Goal: Transaction & Acquisition: Purchase product/service

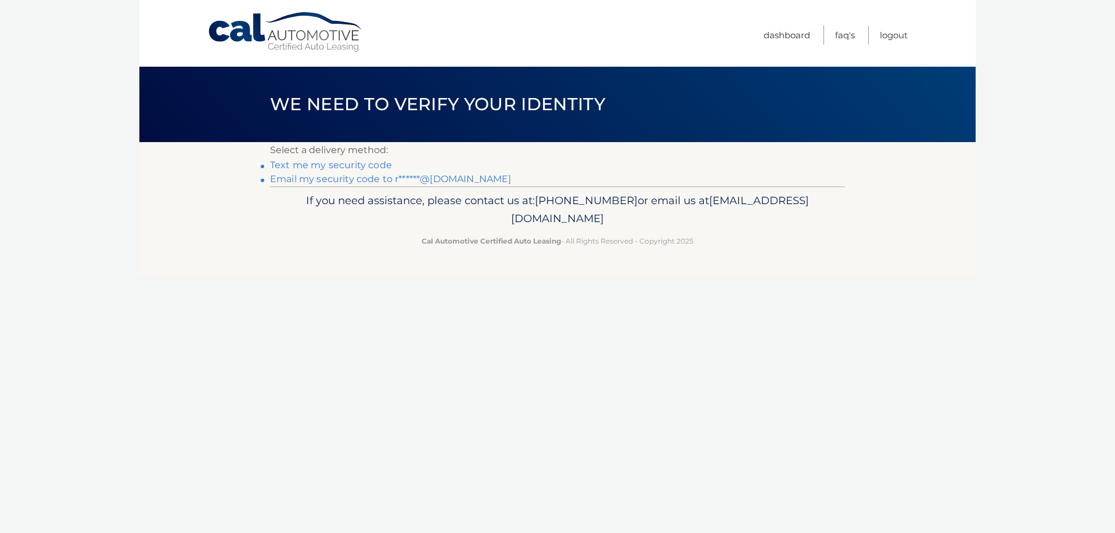
click at [331, 180] on link "Email my security code to r******@outlook.com" at bounding box center [390, 179] width 241 height 11
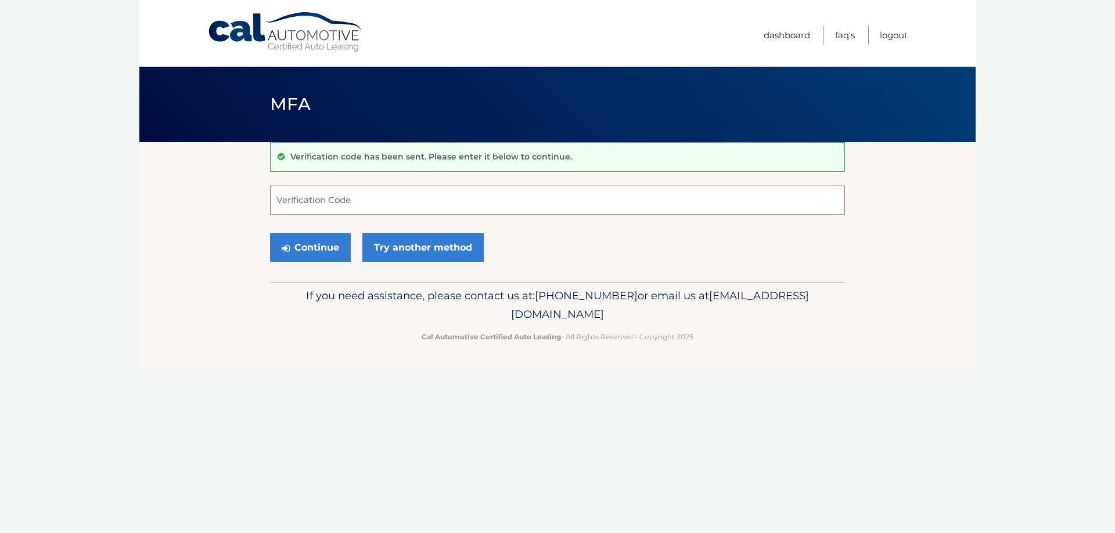
click at [338, 197] on input "Verification Code" at bounding box center [557, 200] width 575 height 29
click at [295, 204] on input "Verification Code" at bounding box center [557, 200] width 575 height 29
type input "889414"
click at [306, 248] on button "Continue" at bounding box center [310, 247] width 81 height 29
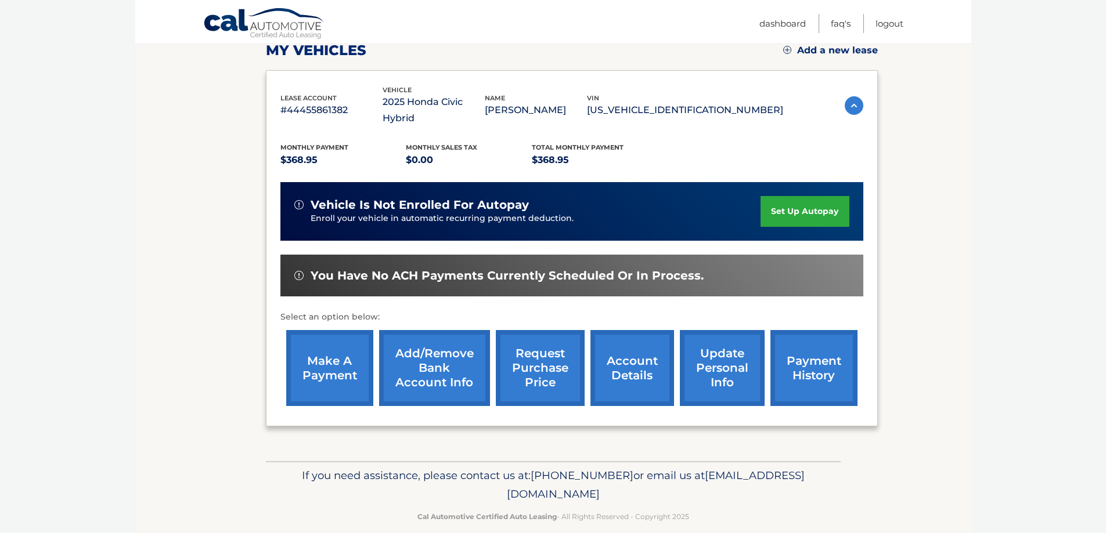
scroll to position [112, 0]
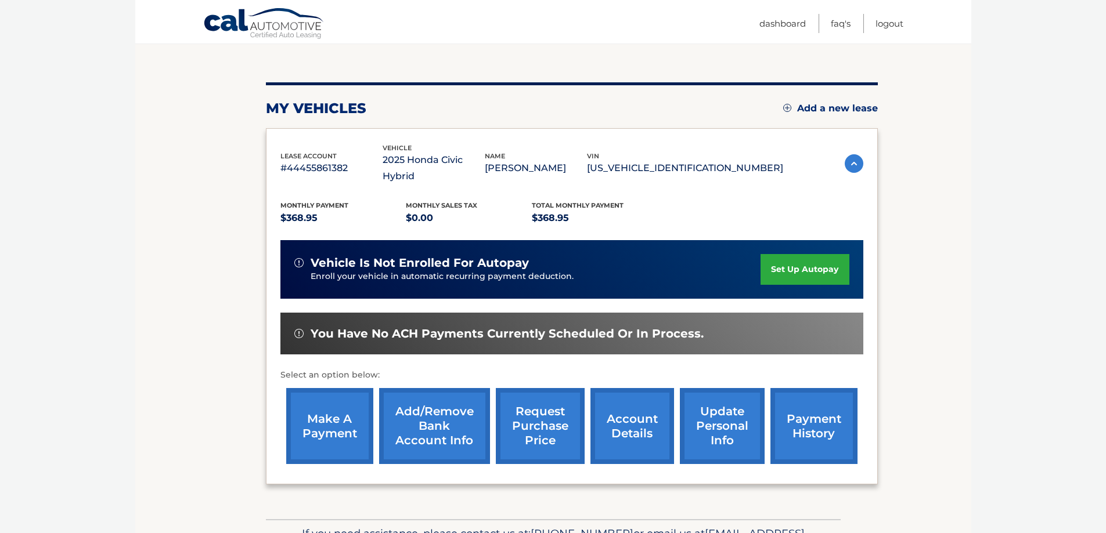
click at [324, 403] on link "make a payment" at bounding box center [329, 426] width 87 height 76
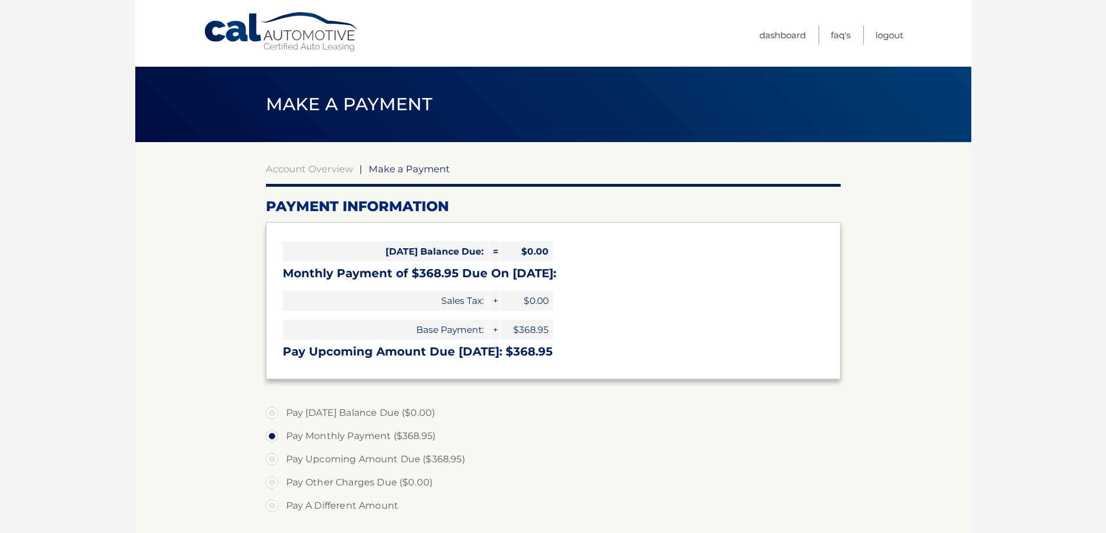
select select "NGEzZWU4MmItNmVjMS00MjJiLTliMmItZDVhOTg0NWE3NDI0"
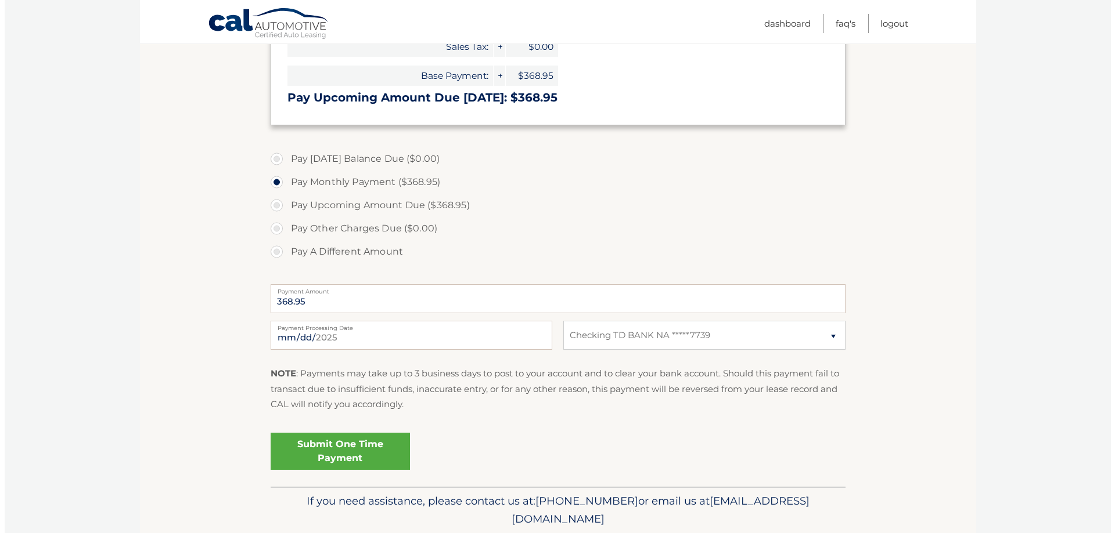
scroll to position [290, 0]
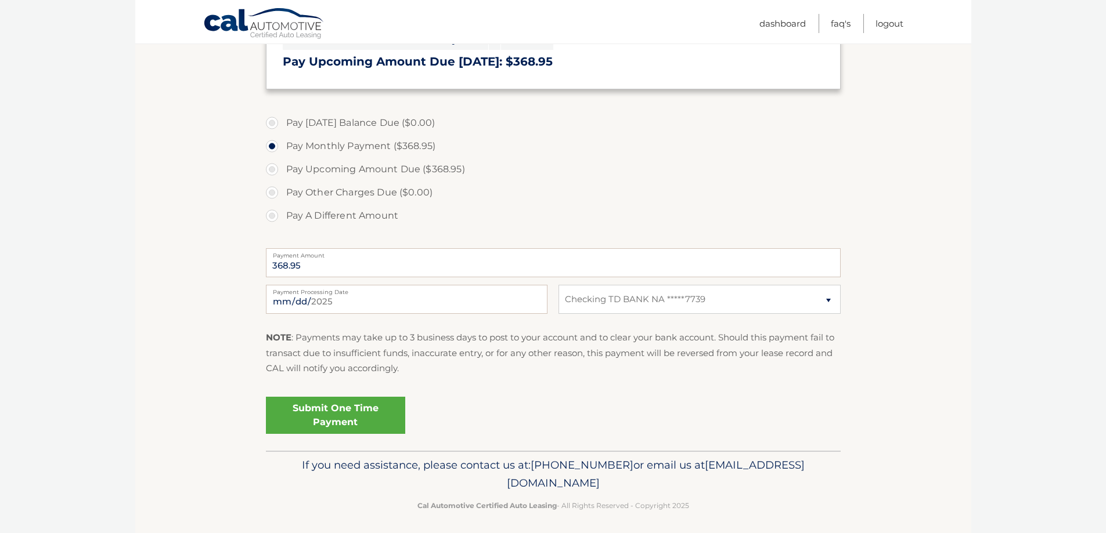
click at [335, 414] on link "Submit One Time Payment" at bounding box center [335, 415] width 139 height 37
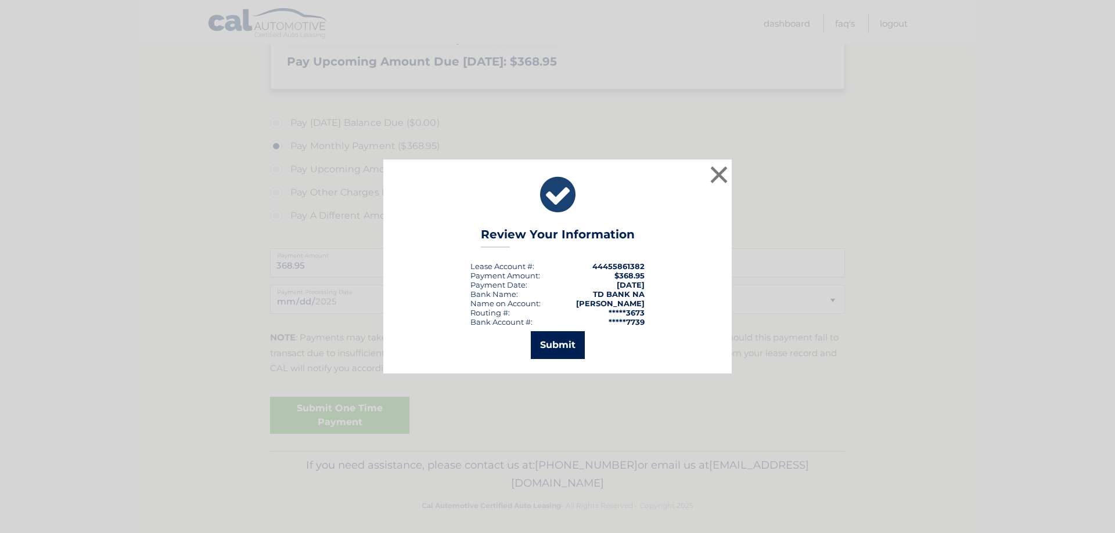
click at [555, 344] on button "Submit" at bounding box center [558, 345] width 54 height 28
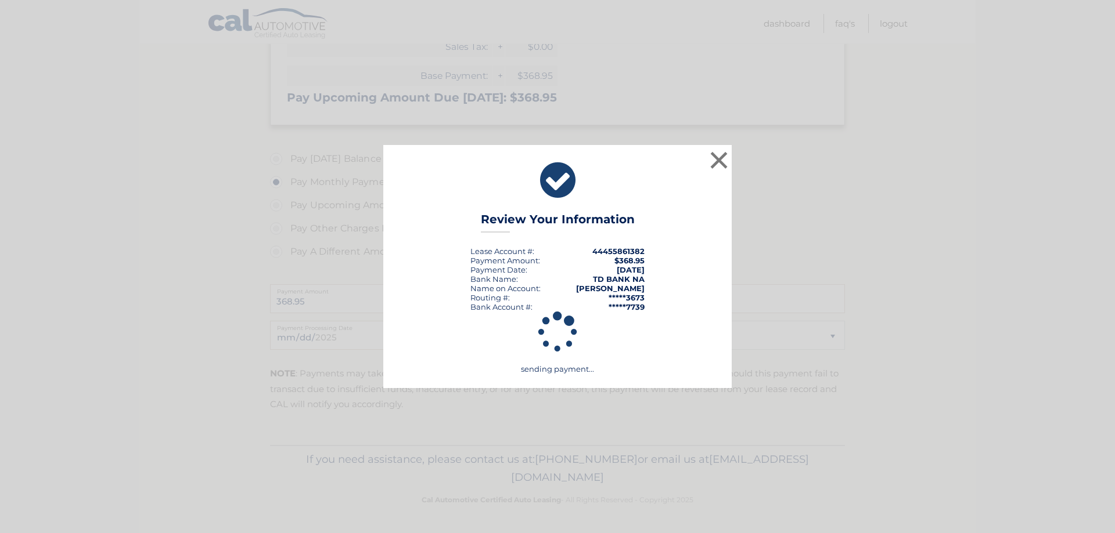
scroll to position [254, 0]
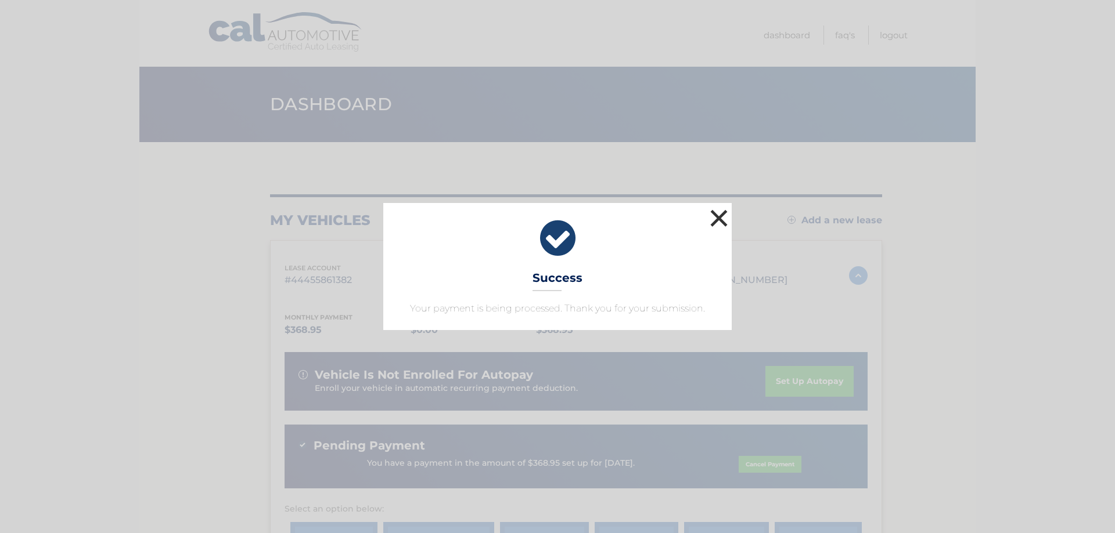
click at [717, 214] on button "×" at bounding box center [718, 218] width 23 height 23
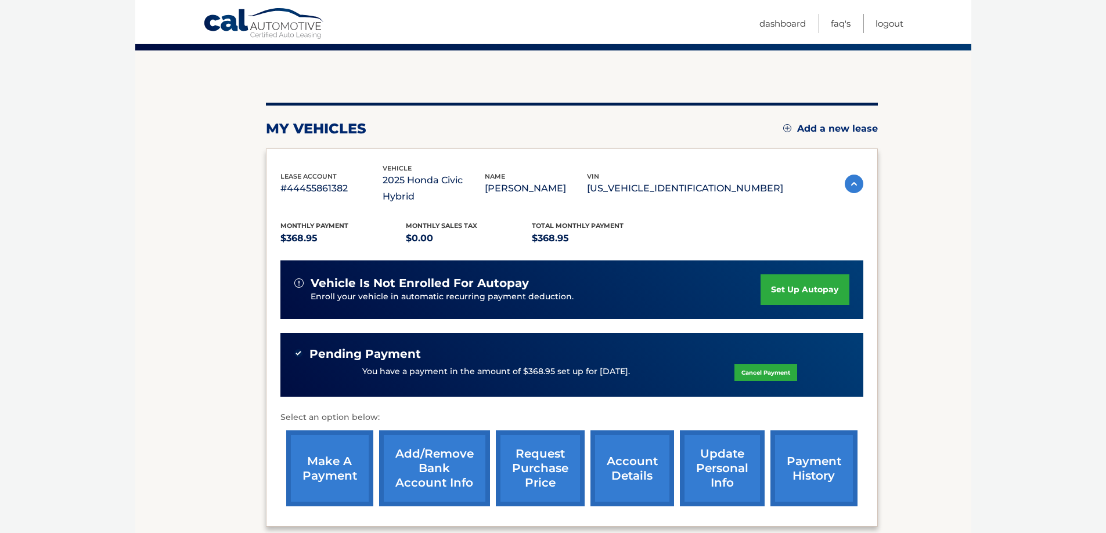
scroll to position [116, 0]
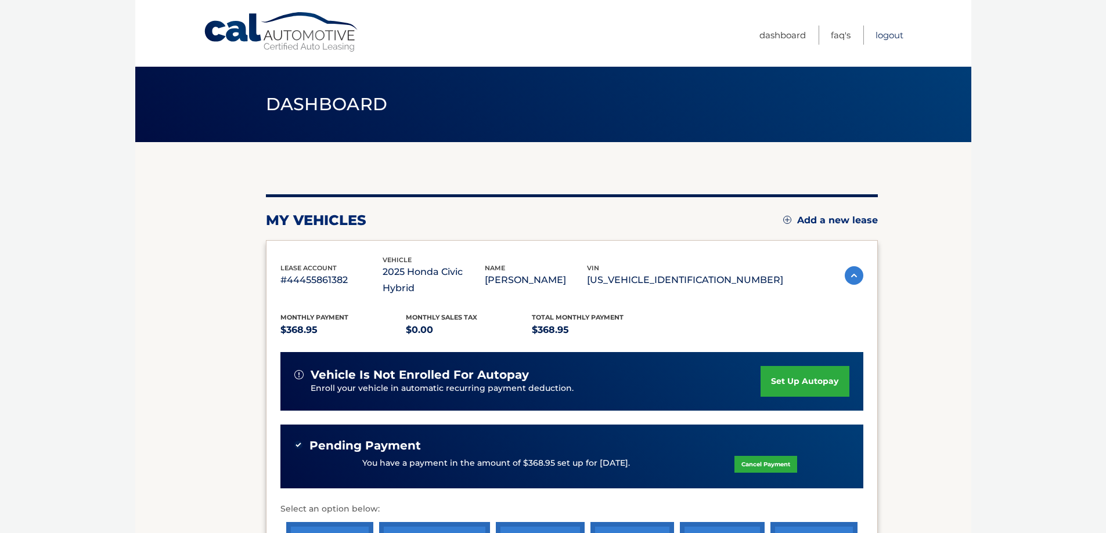
click at [883, 36] on link "Logout" at bounding box center [889, 35] width 28 height 19
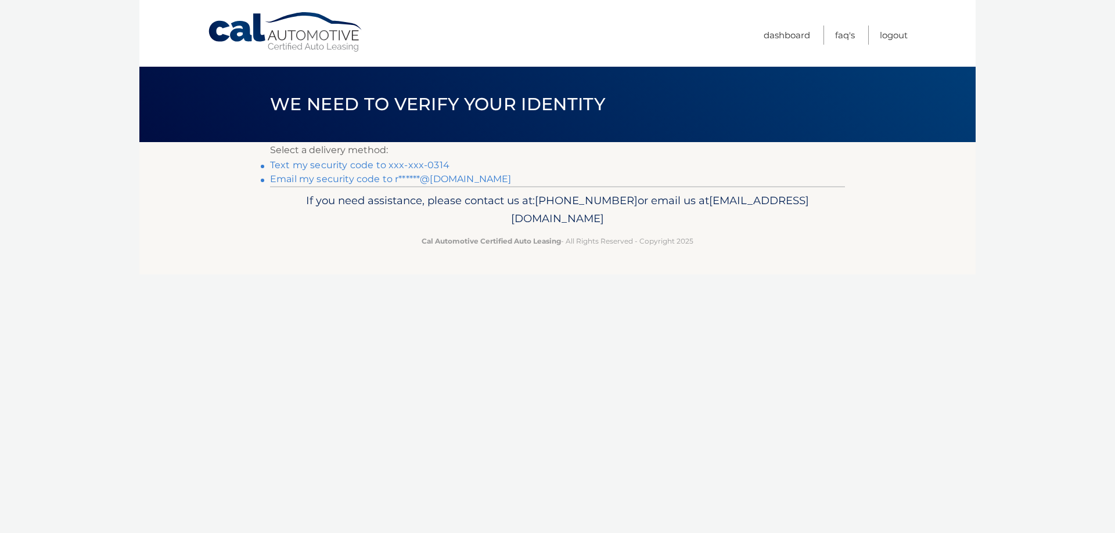
click at [359, 165] on link "Text my security code to xxx-xxx-0314" at bounding box center [359, 165] width 179 height 11
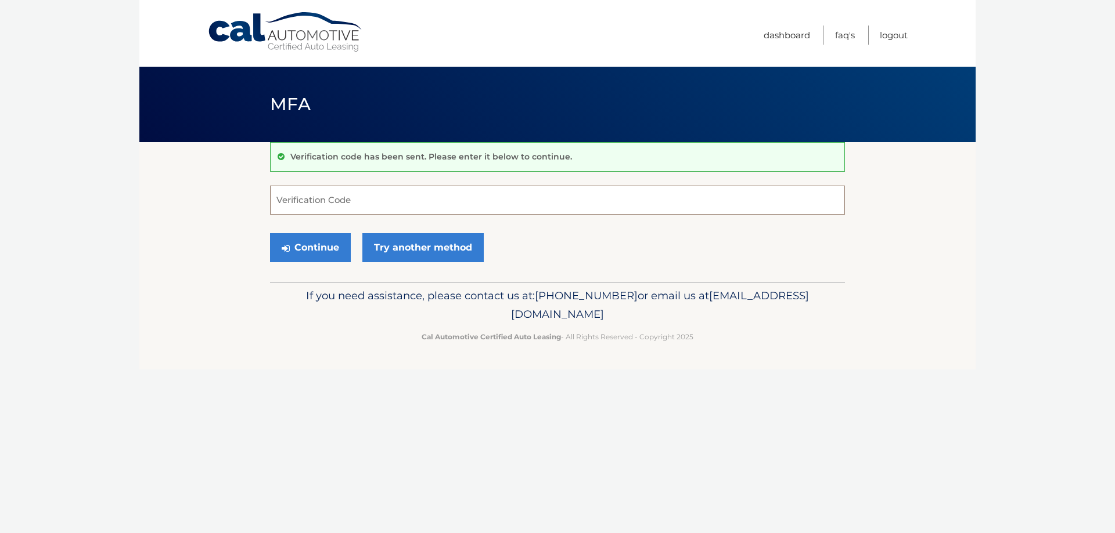
click at [323, 209] on input "Verification Code" at bounding box center [557, 200] width 575 height 29
type input "611310"
click at [311, 248] on button "Continue" at bounding box center [310, 247] width 81 height 29
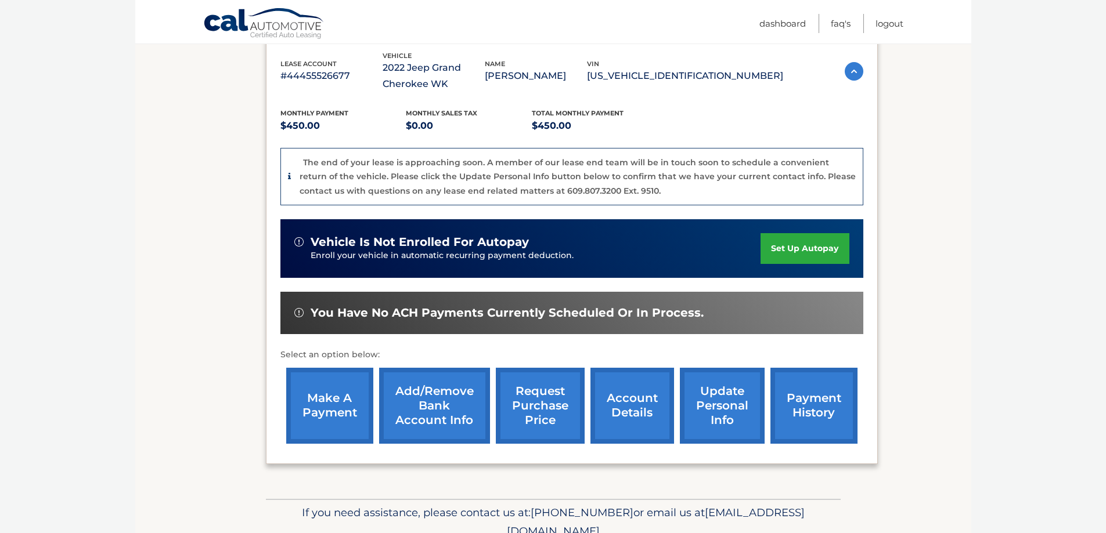
scroll to position [232, 0]
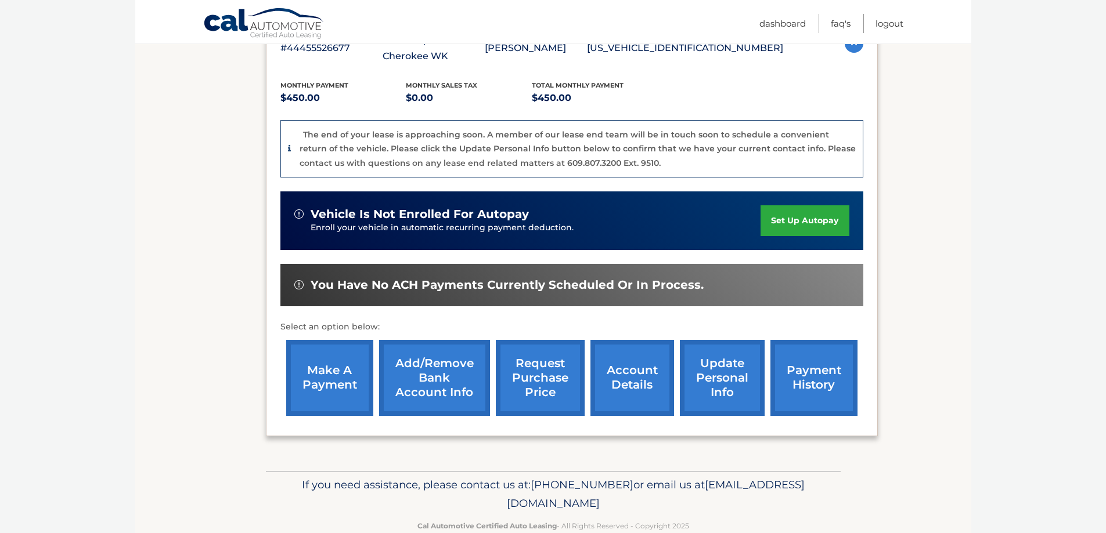
click at [323, 376] on link "make a payment" at bounding box center [329, 378] width 87 height 76
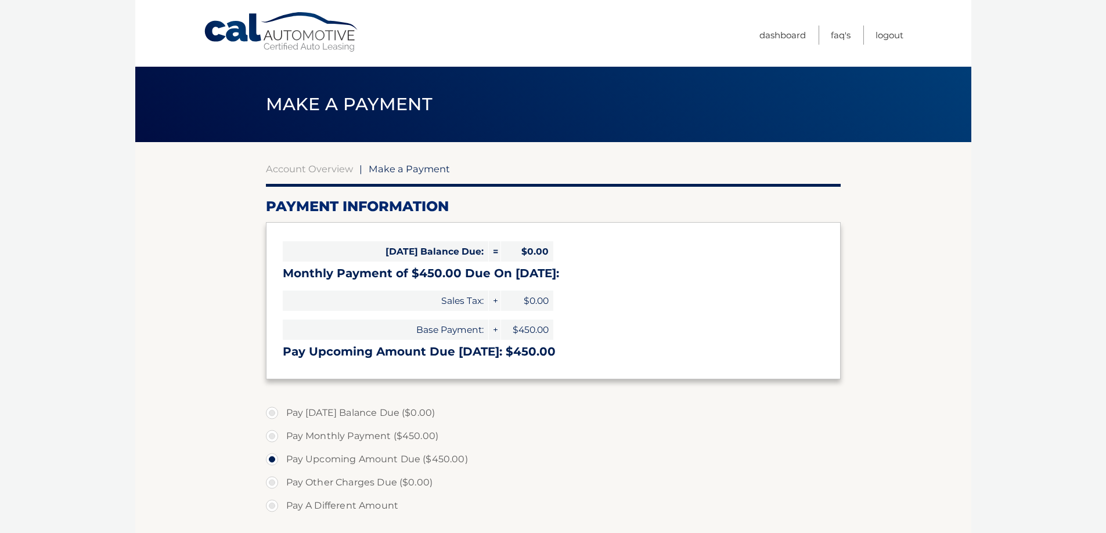
select select "MzZhOWUxZDAtNGQ2Yy00NWQ2LWEwMzctNTZjMzJhNjkzOWJk"
click at [886, 31] on link "Logout" at bounding box center [889, 35] width 28 height 19
